Goal: Use online tool/utility: Utilize a website feature to perform a specific function

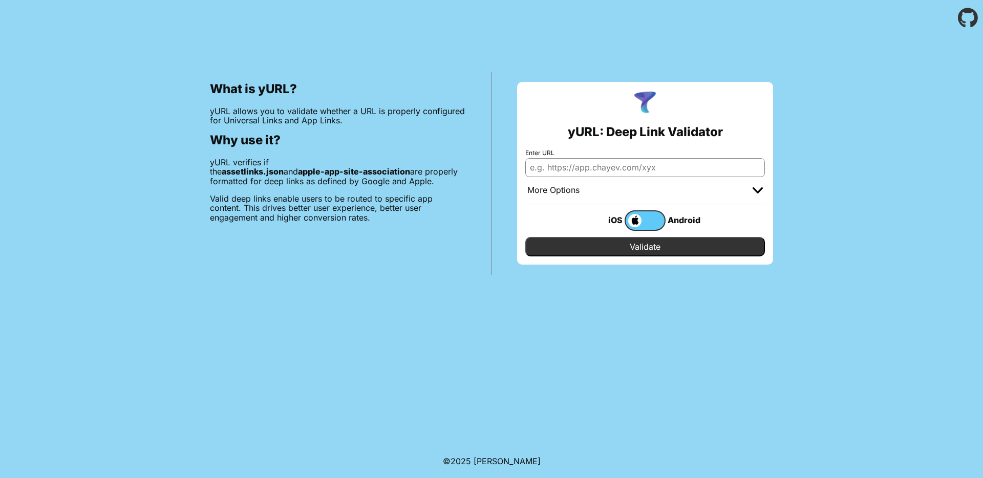
click at [569, 165] on input "Enter URL" at bounding box center [646, 167] width 240 height 18
paste input "[URL][DOMAIN_NAME]"
type input "[URL][DOMAIN_NAME]"
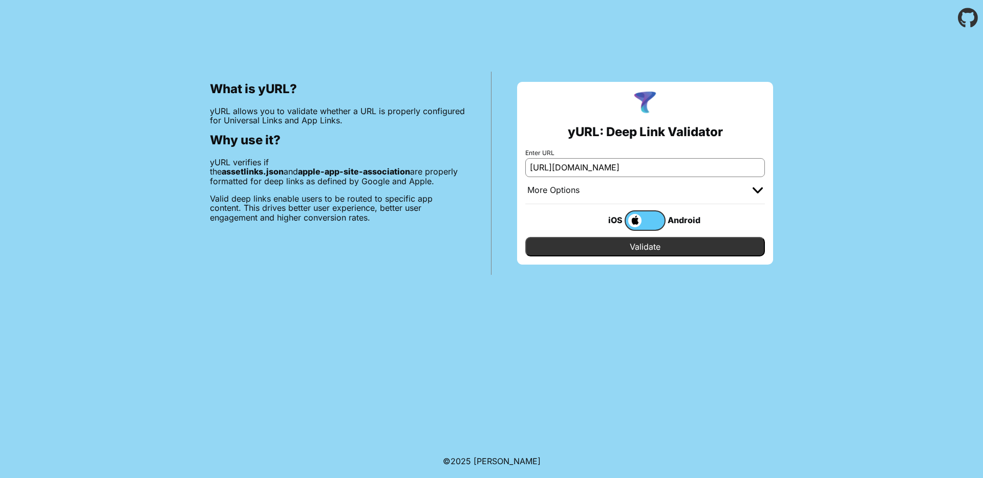
drag, startPoint x: 585, startPoint y: 135, endPoint x: 620, endPoint y: 243, distance: 113.5
click at [585, 135] on h2 "yURL: Deep Link Validator" at bounding box center [645, 132] width 155 height 14
click at [644, 245] on input "Validate" at bounding box center [646, 246] width 240 height 19
